Goal: Transaction & Acquisition: Subscribe to service/newsletter

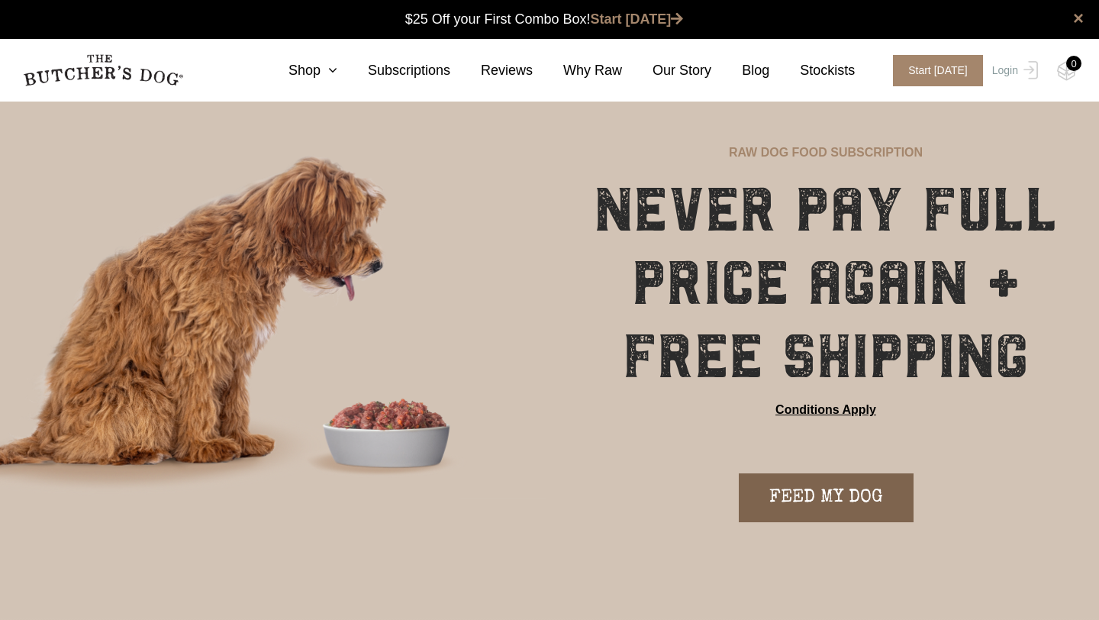
click at [852, 505] on link "FEED MY DOG" at bounding box center [826, 497] width 175 height 49
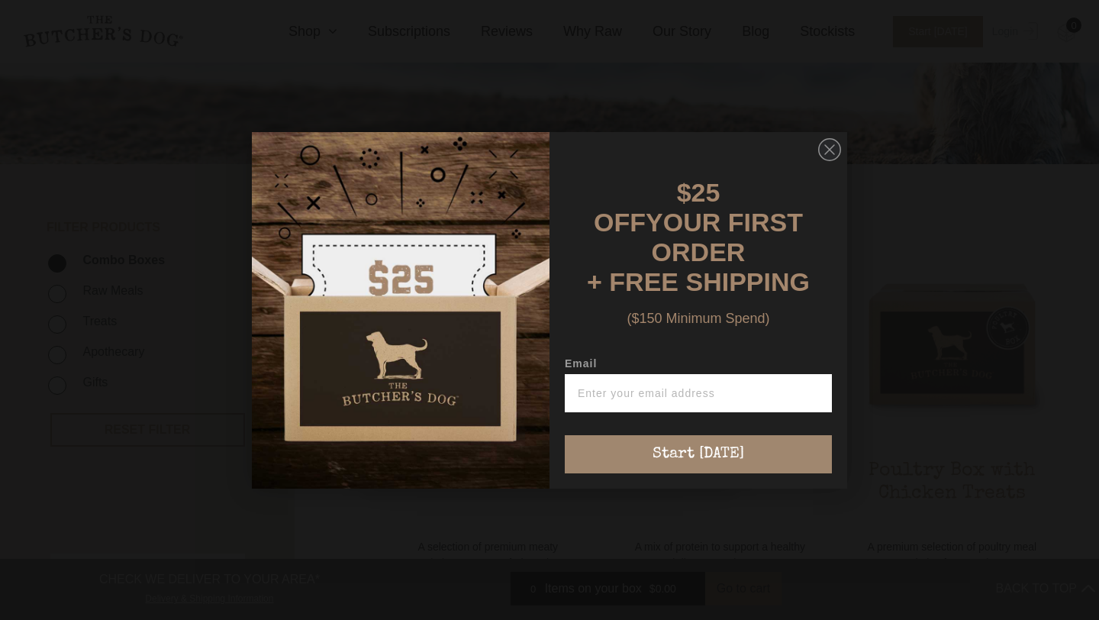
click at [458, 275] on img "POPUP Form" at bounding box center [401, 310] width 298 height 356
click at [821, 161] on icon "Close dialog" at bounding box center [829, 149] width 23 height 23
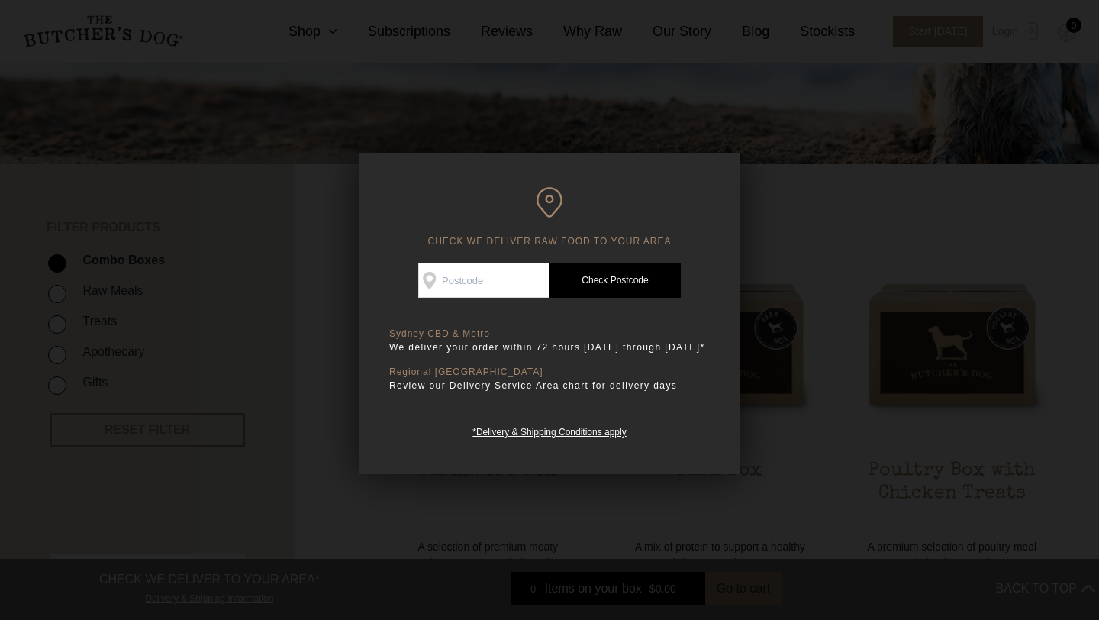
click at [491, 287] on input "Check Availability At" at bounding box center [483, 279] width 131 height 35
type input "4556"
click at [664, 279] on link "Check Postcode" at bounding box center [614, 279] width 131 height 35
